Goal: Find contact information: Find contact information

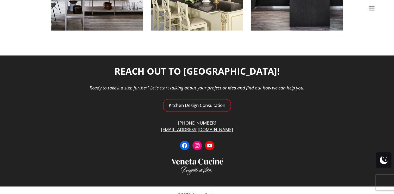
scroll to position [743, 0]
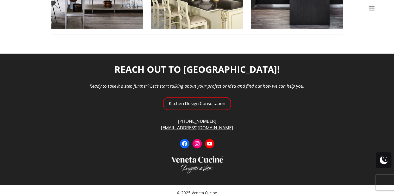
drag, startPoint x: 223, startPoint y: 120, endPoint x: 167, endPoint y: 119, distance: 55.8
click at [167, 119] on ul "Kitchens Projects Other Products Bathrooms Closets Italian Doors About Blog Con…" at bounding box center [197, 97] width 394 height 194
drag, startPoint x: 157, startPoint y: 118, endPoint x: 179, endPoint y: 116, distance: 21.9
click at [179, 116] on ul "Kitchens Projects Other Products Bathrooms Closets Italian Doors About Blog Con…" at bounding box center [197, 97] width 394 height 194
drag, startPoint x: 168, startPoint y: 111, endPoint x: 249, endPoint y: 113, distance: 81.0
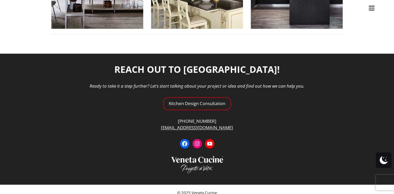
click at [249, 113] on ul "Kitchens Projects Other Products Bathrooms Closets Italian Doors About Blog Con…" at bounding box center [197, 97] width 394 height 194
click at [247, 142] on ul "Kitchens Projects Other Products Bathrooms Closets Italian Doors About Blog Con…" at bounding box center [197, 97] width 394 height 194
click at [145, 71] on ul "Kitchens Projects Other Products Bathrooms Closets Italian Doors About Blog Con…" at bounding box center [197, 97] width 394 height 194
drag, startPoint x: 145, startPoint y: 71, endPoint x: 140, endPoint y: 80, distance: 9.8
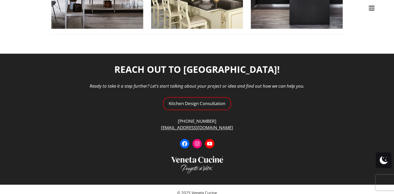
click at [140, 80] on ul "Kitchens Projects Other Products Bathrooms Closets Italian Doors About Blog Con…" at bounding box center [197, 97] width 394 height 194
drag, startPoint x: 150, startPoint y: 124, endPoint x: 224, endPoint y: 120, distance: 74.1
click at [223, 120] on ul "Kitchens Projects Other Products Bathrooms Closets Italian Doors About Blog Con…" at bounding box center [197, 97] width 394 height 194
drag, startPoint x: 229, startPoint y: 119, endPoint x: 173, endPoint y: 112, distance: 57.0
click at [173, 112] on ul "Kitchens Projects Other Products Bathrooms Closets Italian Doors About Blog Con…" at bounding box center [197, 97] width 394 height 194
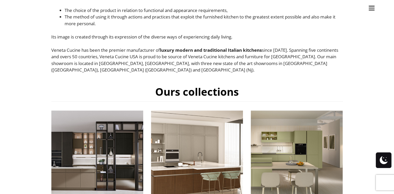
scroll to position [66, 0]
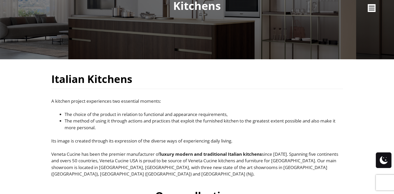
click at [370, 7] on img "Site" at bounding box center [372, 8] width 8 height 8
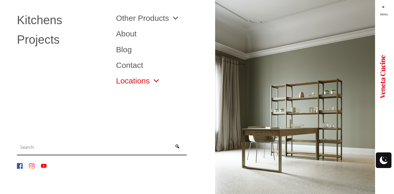
click at [136, 84] on link "Locations" at bounding box center [138, 81] width 44 height 8
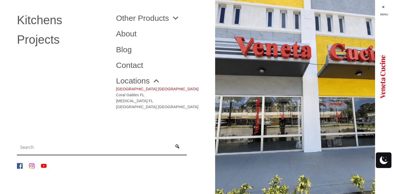
click at [139, 87] on link "[GEOGRAPHIC_DATA] [GEOGRAPHIC_DATA]" at bounding box center [157, 88] width 82 height 6
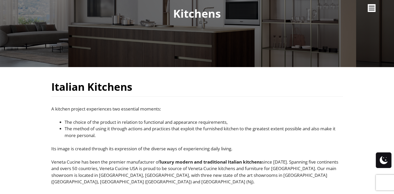
scroll to position [66, 0]
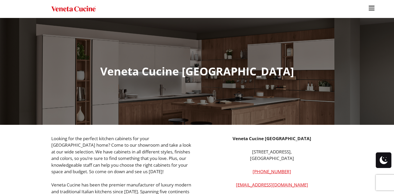
scroll to position [104, 0]
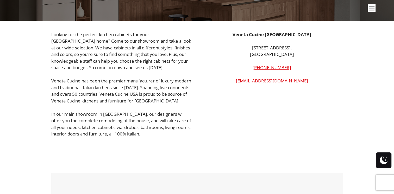
drag, startPoint x: 305, startPoint y: 53, endPoint x: 243, endPoint y: 46, distance: 62.9
click at [243, 46] on p "2020 NE 163rd St Suite 100, North Miami Beach, FL 33162" at bounding box center [272, 51] width 142 height 13
copy p "2020 NE 163rd St Suite 100, North Miami Beach, FL 33162"
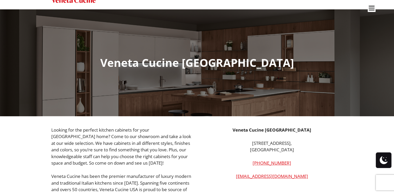
scroll to position [0, 0]
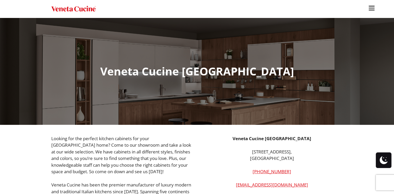
click at [369, 8] on img "Site" at bounding box center [372, 8] width 8 height 8
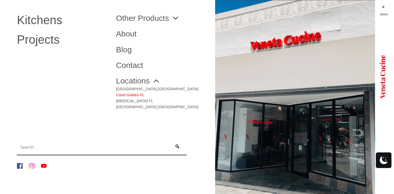
click at [133, 95] on link "Coral Gables FL" at bounding box center [157, 94] width 82 height 6
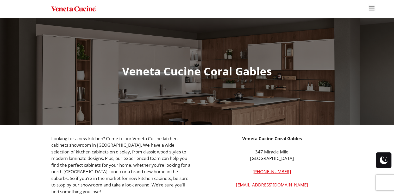
scroll to position [78, 0]
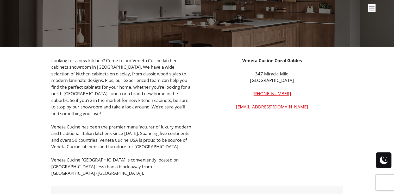
drag, startPoint x: 308, startPoint y: 80, endPoint x: 238, endPoint y: 76, distance: 70.2
click at [238, 76] on p "347 Miracle Mile Coral Gables, FL 33134" at bounding box center [272, 77] width 142 height 13
copy p "347 Miracle Mile Coral Gables, FL 33134"
drag, startPoint x: 295, startPoint y: 93, endPoint x: 257, endPoint y: 94, distance: 38.3
click at [257, 94] on p "(786) 502-8155" at bounding box center [272, 93] width 142 height 7
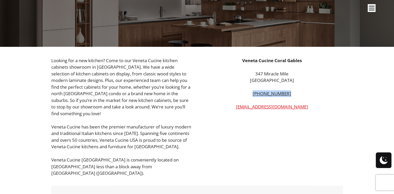
copy link "(786) 502-8155"
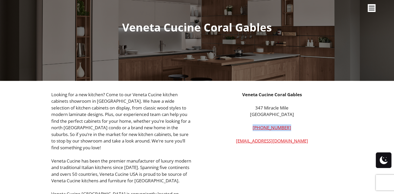
scroll to position [0, 0]
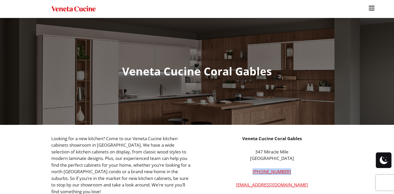
click at [372, 8] on img "Site" at bounding box center [372, 8] width 8 height 8
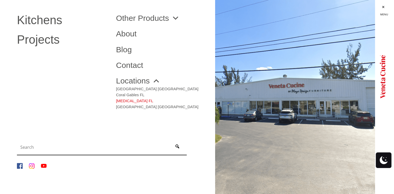
click at [126, 101] on link "[MEDICAL_DATA] FL" at bounding box center [157, 100] width 82 height 6
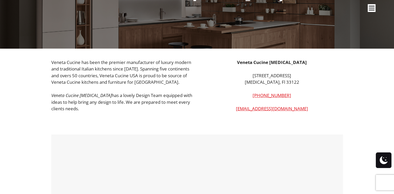
scroll to position [78, 0]
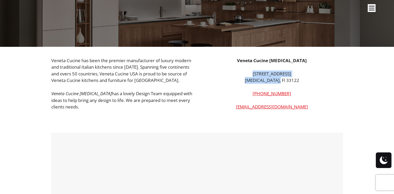
drag, startPoint x: 292, startPoint y: 80, endPoint x: 245, endPoint y: 75, distance: 46.6
click at [245, 75] on p "7800 NW 32nd Street Doral, Fl 33122" at bounding box center [272, 77] width 142 height 13
copy p "7800 NW 32nd Street Doral, Fl 33122"
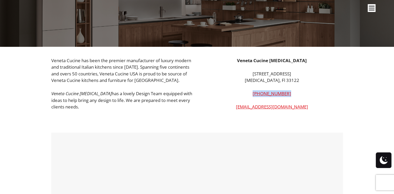
drag, startPoint x: 305, startPoint y: 94, endPoint x: 254, endPoint y: 95, distance: 50.8
click at [254, 95] on p "(305) 901-5326" at bounding box center [272, 93] width 142 height 7
copy link "(305) 901-5326"
